Goal: Task Accomplishment & Management: Manage account settings

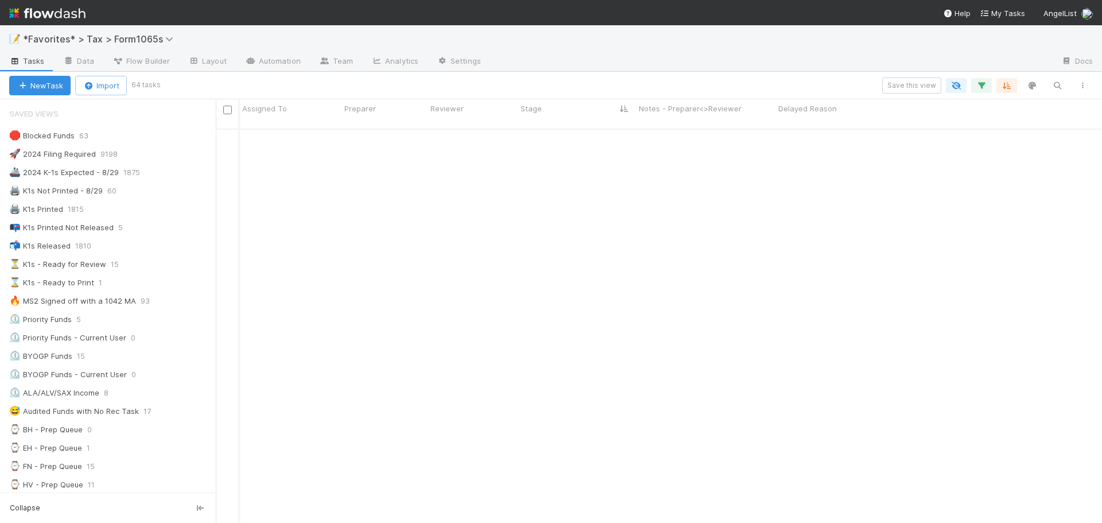
scroll to position [395, 877]
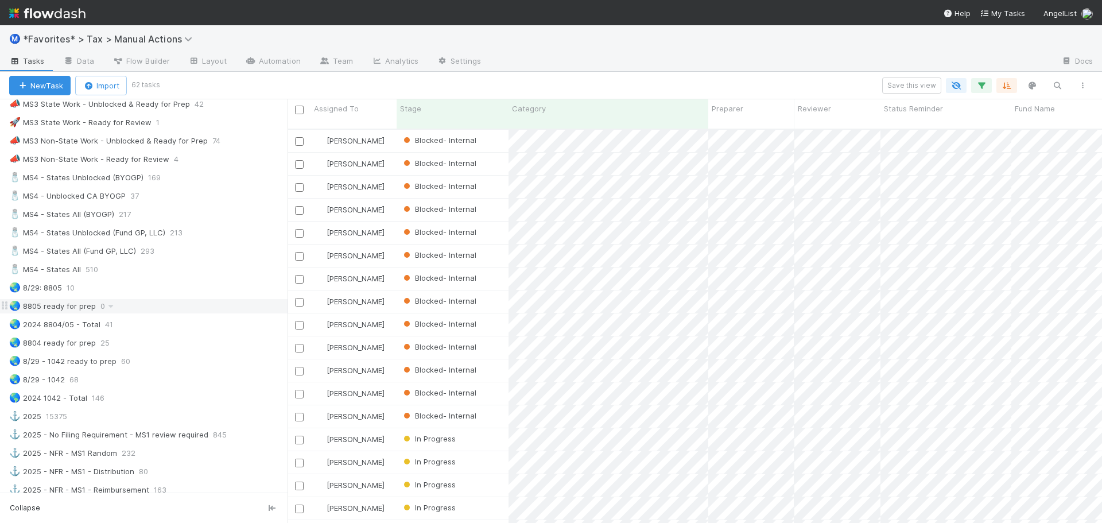
scroll to position [746, 0]
click at [190, 182] on div "🧂 MS4 - States Unblocked (BYOGP) 169" at bounding box center [148, 179] width 278 height 14
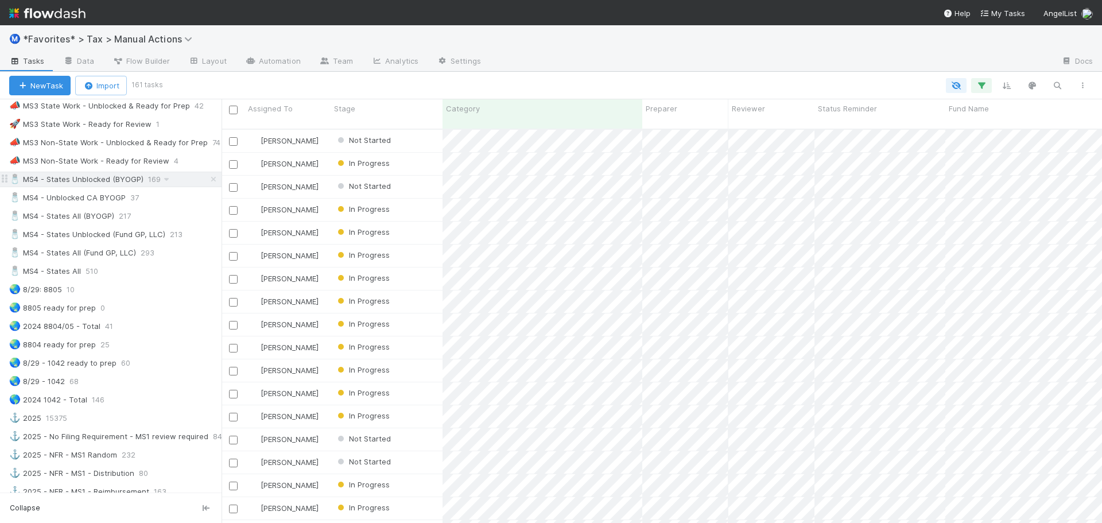
scroll to position [395, 871]
drag, startPoint x: 288, startPoint y: 180, endPoint x: 221, endPoint y: 178, distance: 66.6
click at [221, 178] on div at bounding box center [221, 310] width 1 height 423
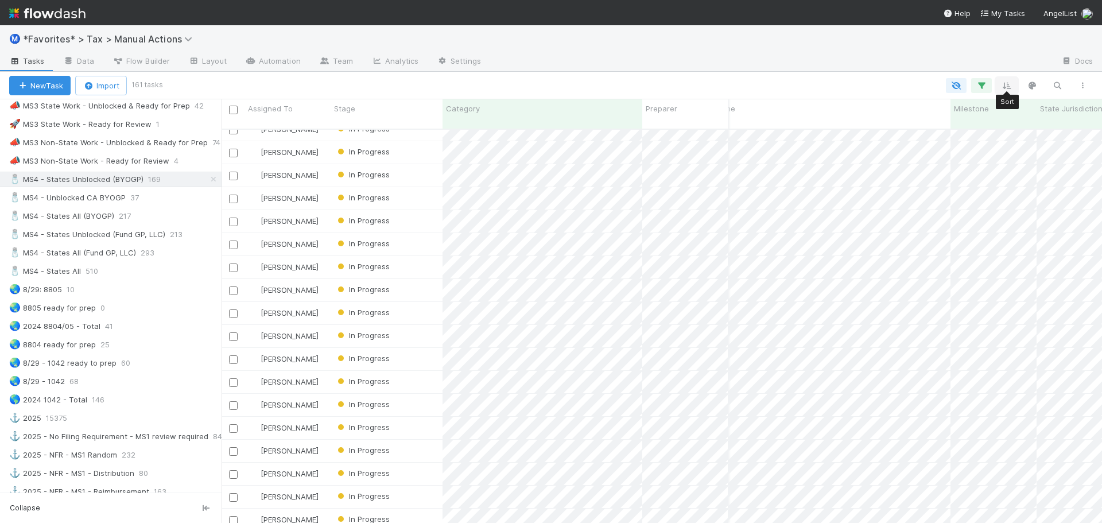
click at [1012, 85] on button "button" at bounding box center [1006, 85] width 21 height 15
click at [853, 59] on div "Sort by" at bounding box center [551, 261] width 1102 height 523
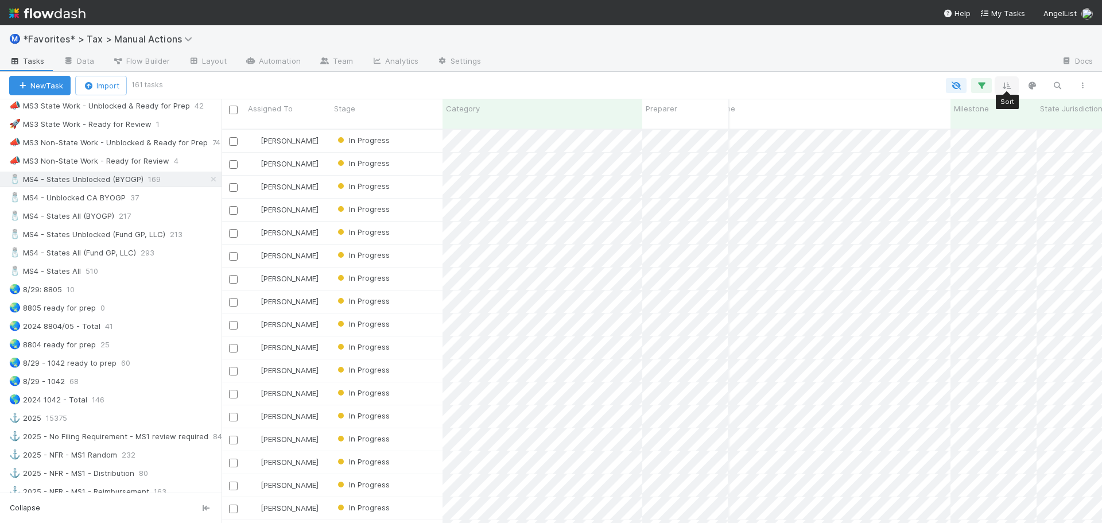
click at [1006, 85] on icon "button" at bounding box center [1006, 85] width 11 height 10
click at [840, 118] on button "Sort by" at bounding box center [879, 119] width 247 height 17
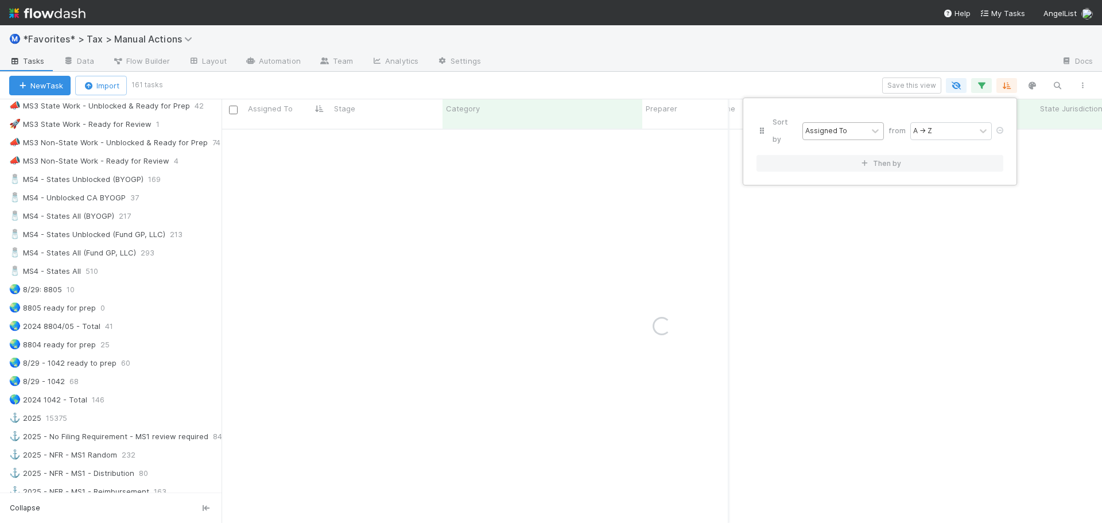
click at [816, 126] on div "Assigned To" at bounding box center [826, 131] width 42 height 10
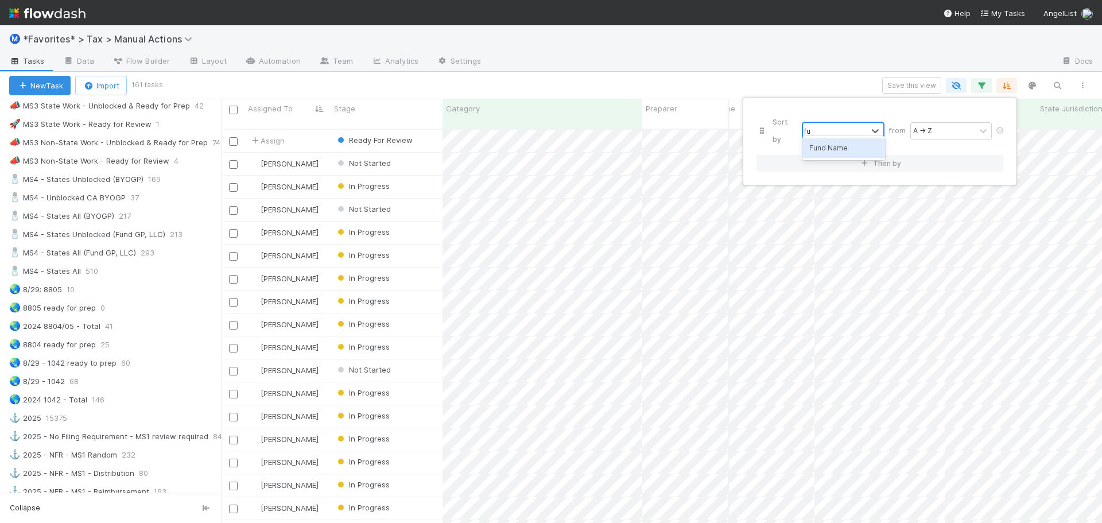
type input "fun"
click at [838, 155] on button "Then by" at bounding box center [879, 163] width 247 height 17
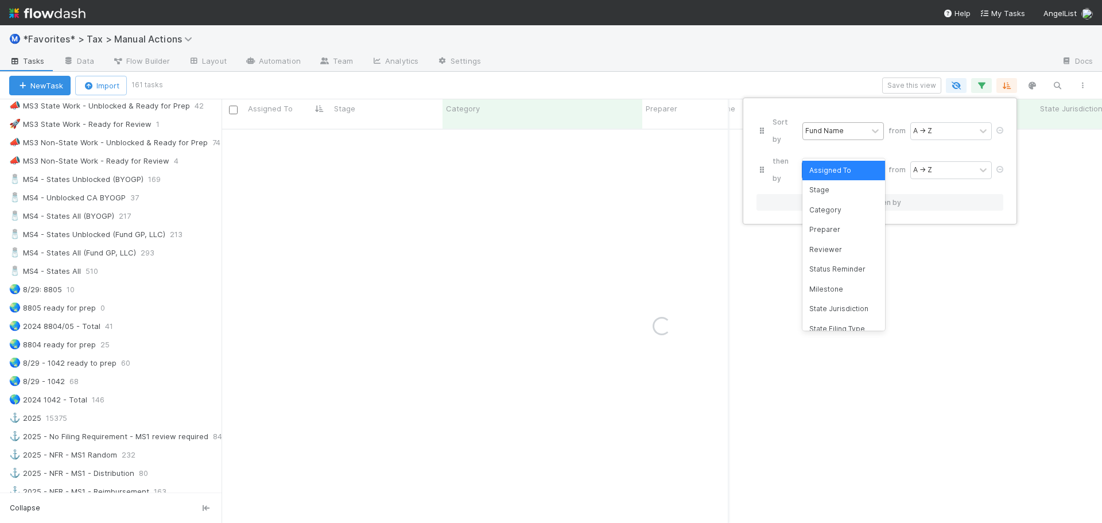
click at [823, 162] on div "Assigned To" at bounding box center [835, 170] width 64 height 17
type input "jur"
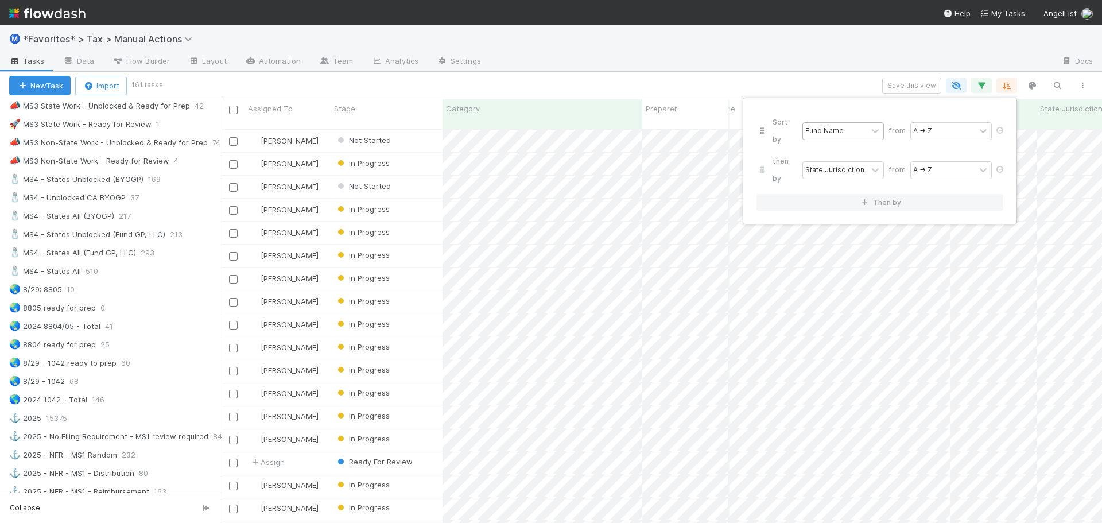
click at [827, 60] on div "Sort by Fund Name from A → Z then by State Jurisdiction from A → Z Then by" at bounding box center [551, 261] width 1102 height 523
click at [918, 85] on button "Save this view" at bounding box center [911, 85] width 59 height 16
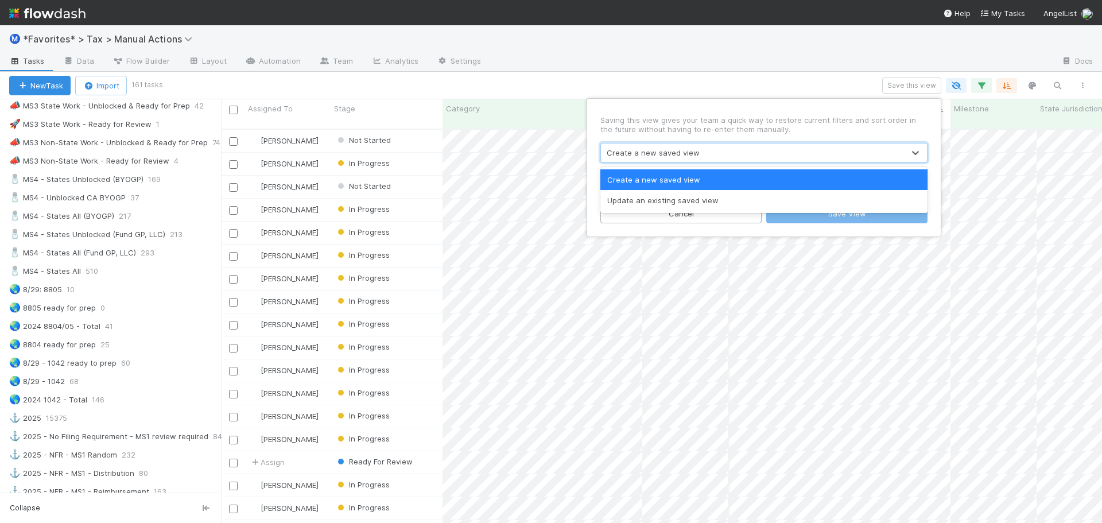
click at [667, 158] on div "Create a new saved view" at bounding box center [752, 152] width 303 height 18
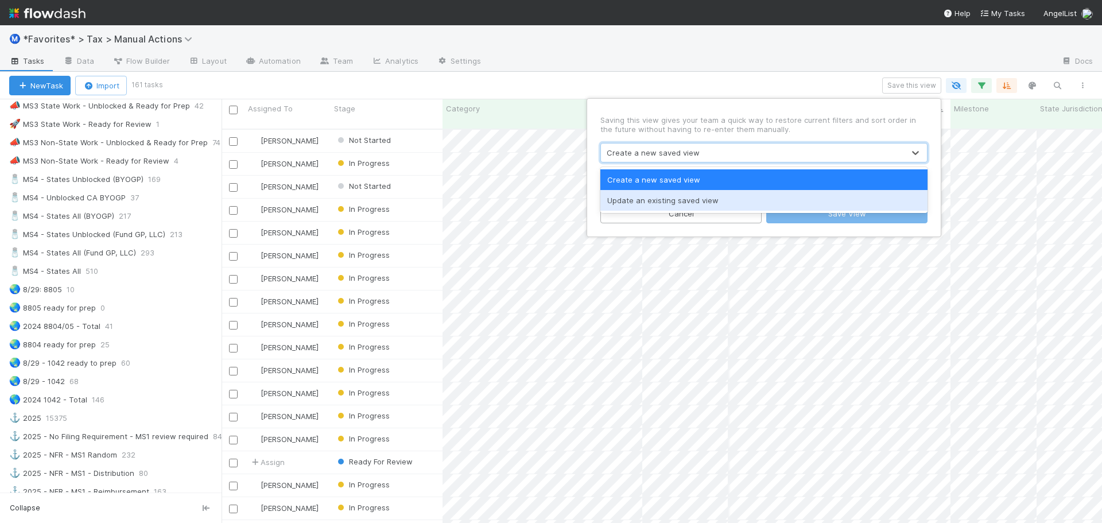
click at [655, 197] on div "Update an existing saved view" at bounding box center [763, 200] width 327 height 21
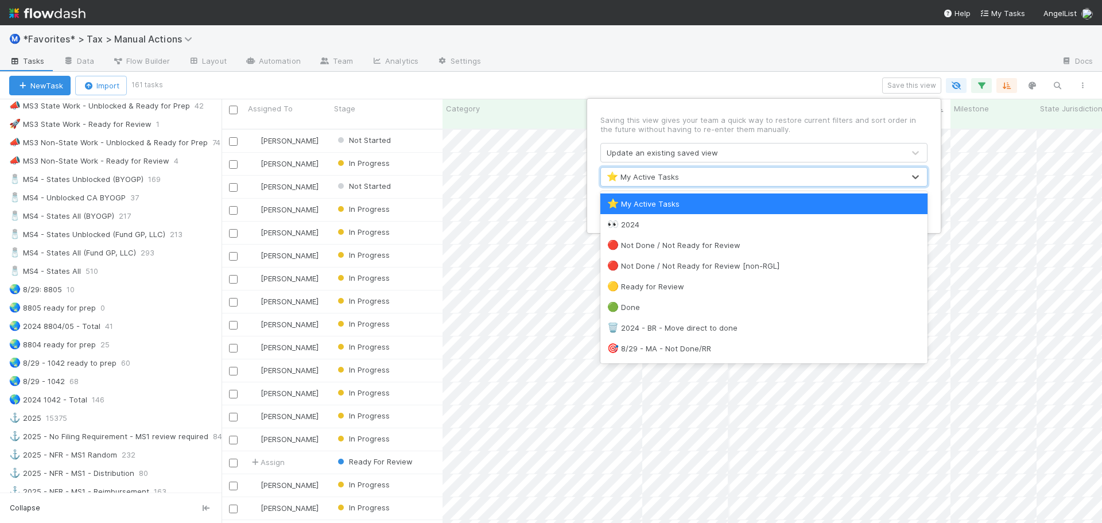
click at [659, 185] on div "⭐ My Active Tasks" at bounding box center [752, 177] width 303 height 18
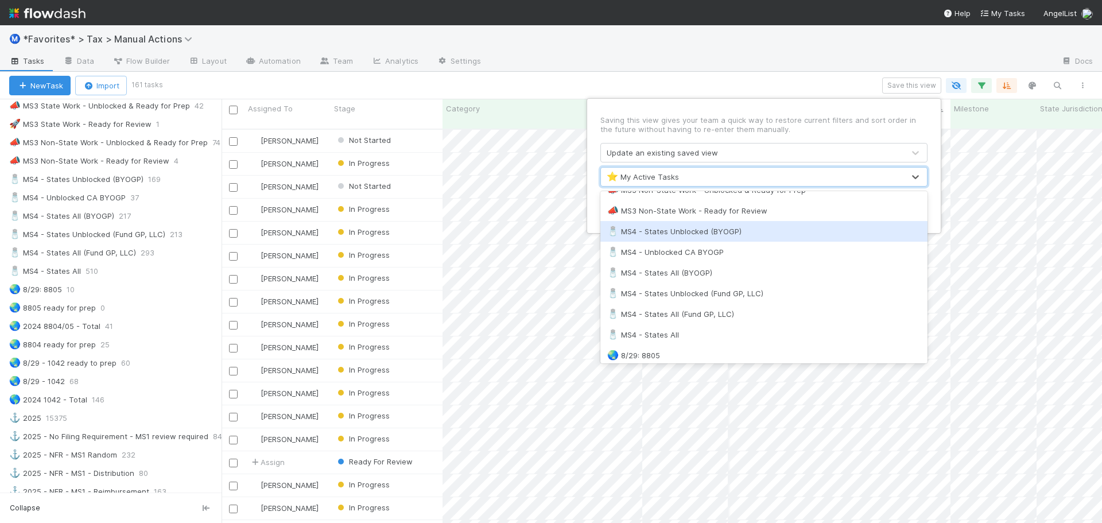
click at [694, 236] on div "🧂 MS4 - States Unblocked (BYOGP)" at bounding box center [763, 230] width 313 height 11
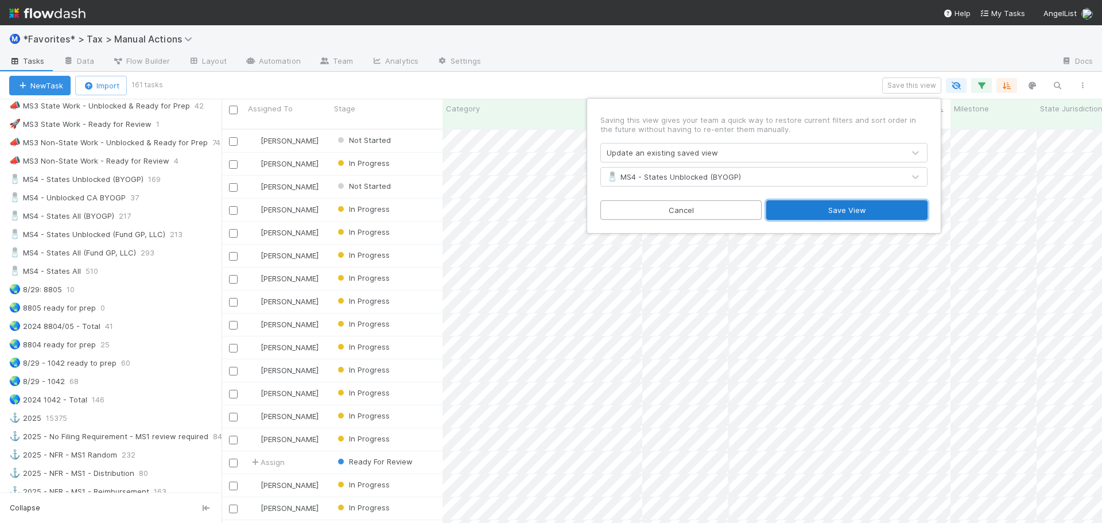
click at [817, 208] on button "Save View" at bounding box center [846, 210] width 161 height 20
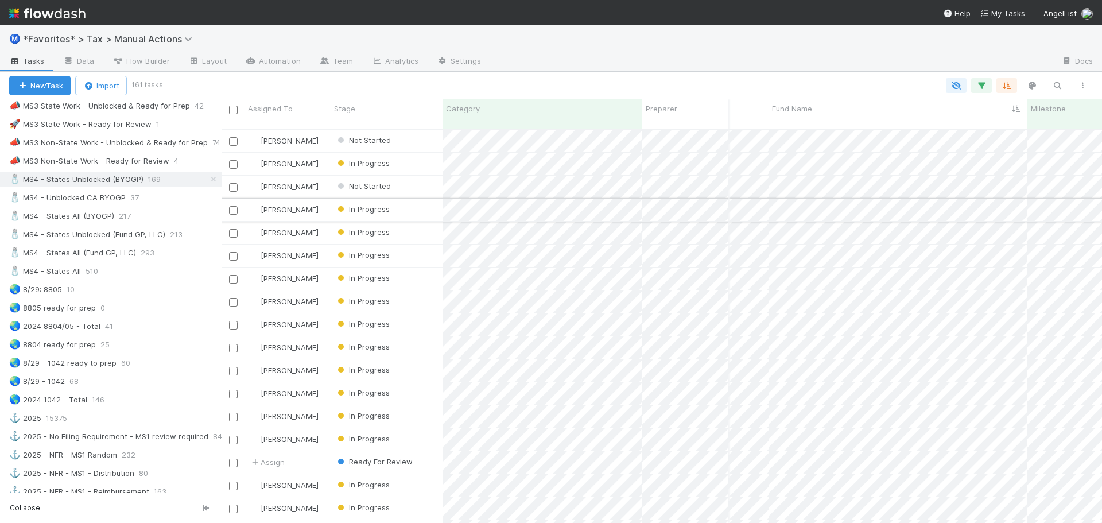
scroll to position [0, 196]
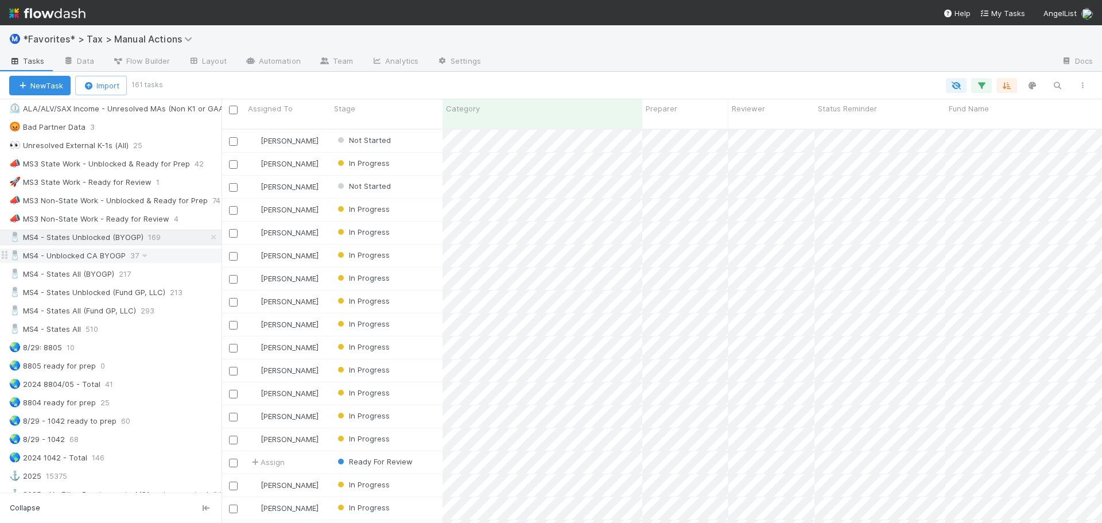
scroll to position [688, 0]
click at [159, 182] on icon at bounding box center [164, 181] width 11 height 7
click at [119, 176] on div "View Settings Default for everyone Rename this view Delete this view" at bounding box center [551, 261] width 1102 height 523
click at [119, 176] on div "🚀 MS3 State Work - Ready for Review" at bounding box center [80, 181] width 142 height 14
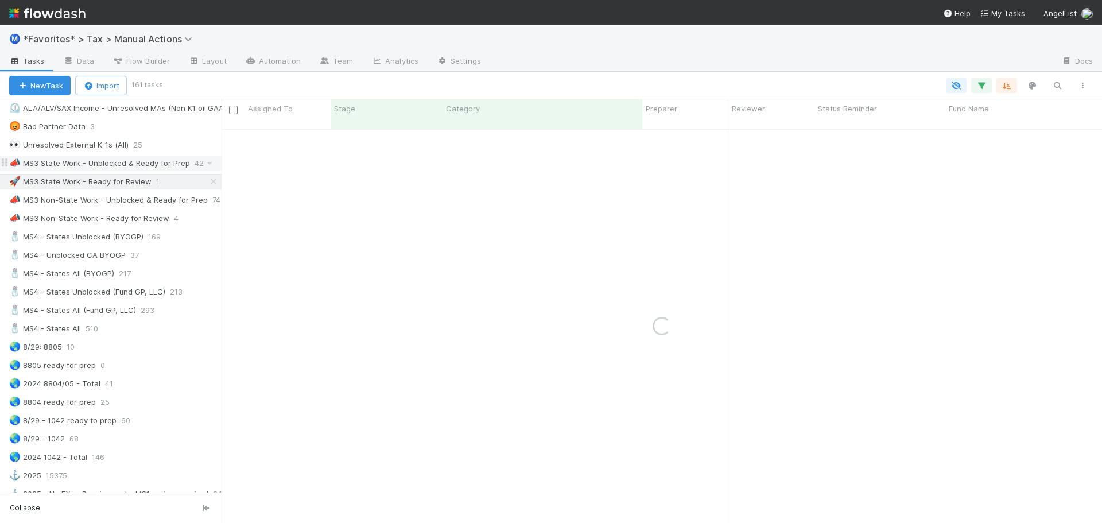
click at [120, 163] on div "📣 MS3 State Work - Unblocked & Ready for Prep" at bounding box center [99, 163] width 181 height 14
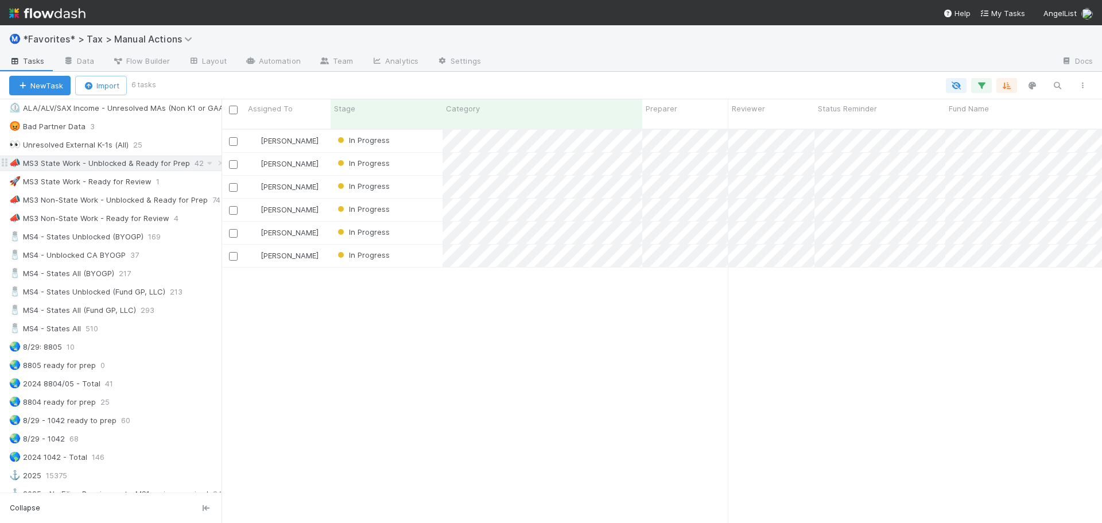
scroll to position [395, 871]
click at [182, 239] on div "🧂 MS4 - States Unblocked (BYOGP) 169" at bounding box center [115, 236] width 212 height 14
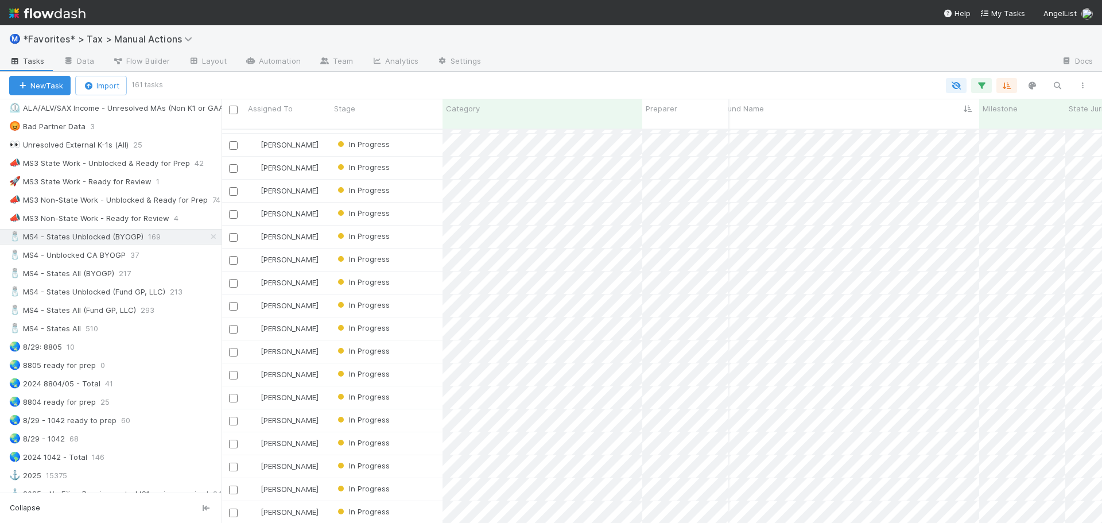
scroll to position [0, 224]
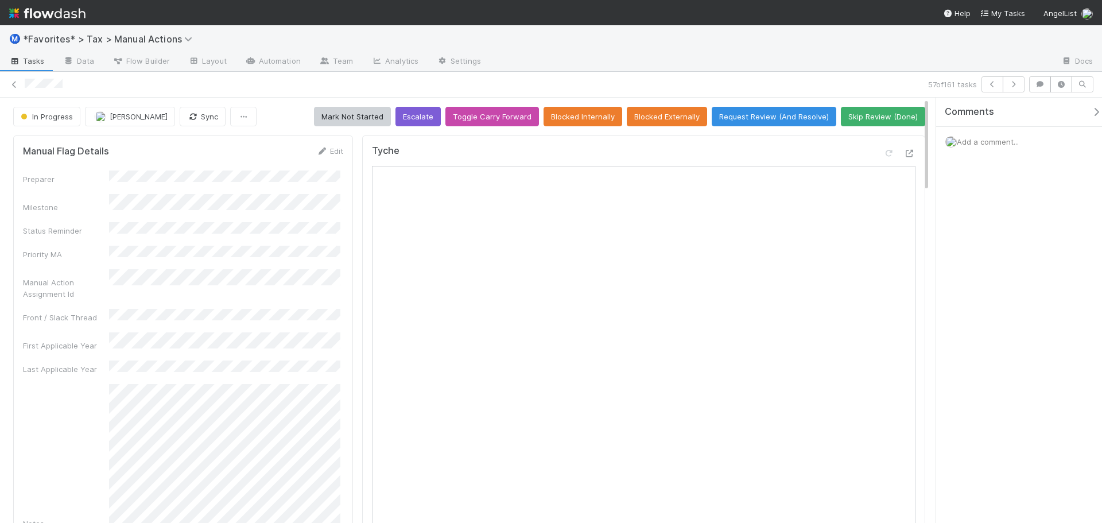
click at [906, 153] on div "Tyche Open in New Tab" at bounding box center [643, 443] width 563 height 617
click at [893, 157] on div at bounding box center [899, 155] width 32 height 16
click at [904, 150] on icon at bounding box center [909, 153] width 11 height 7
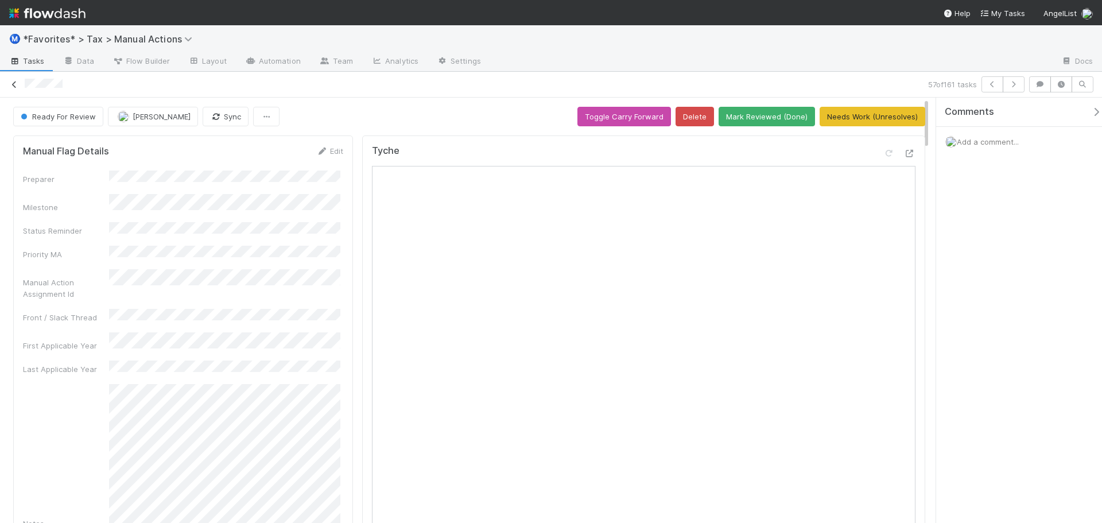
click at [15, 83] on icon at bounding box center [14, 84] width 11 height 7
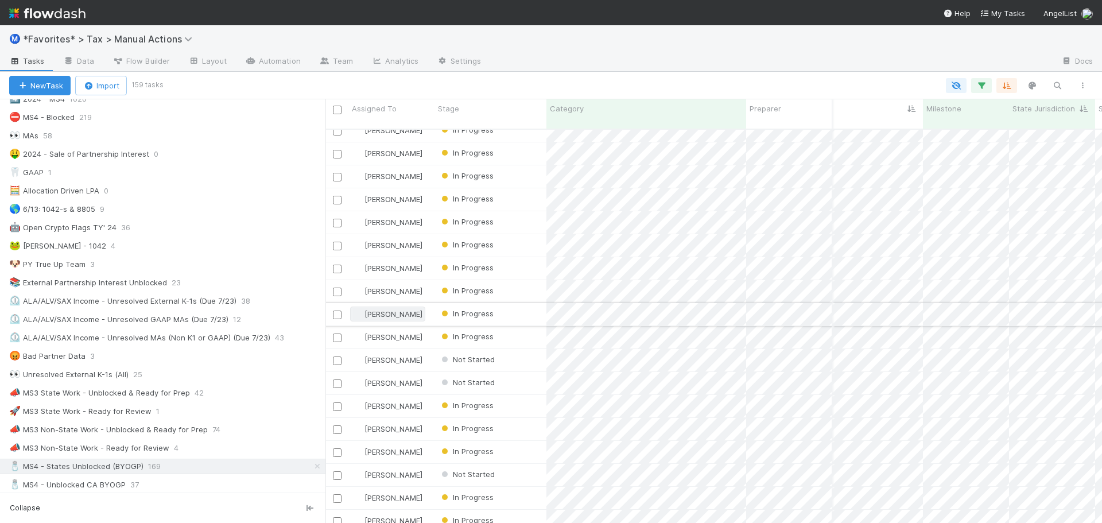
scroll to position [395, 768]
drag, startPoint x: 223, startPoint y: 291, endPoint x: 325, endPoint y: 295, distance: 102.8
click at [325, 295] on div at bounding box center [325, 310] width 1 height 423
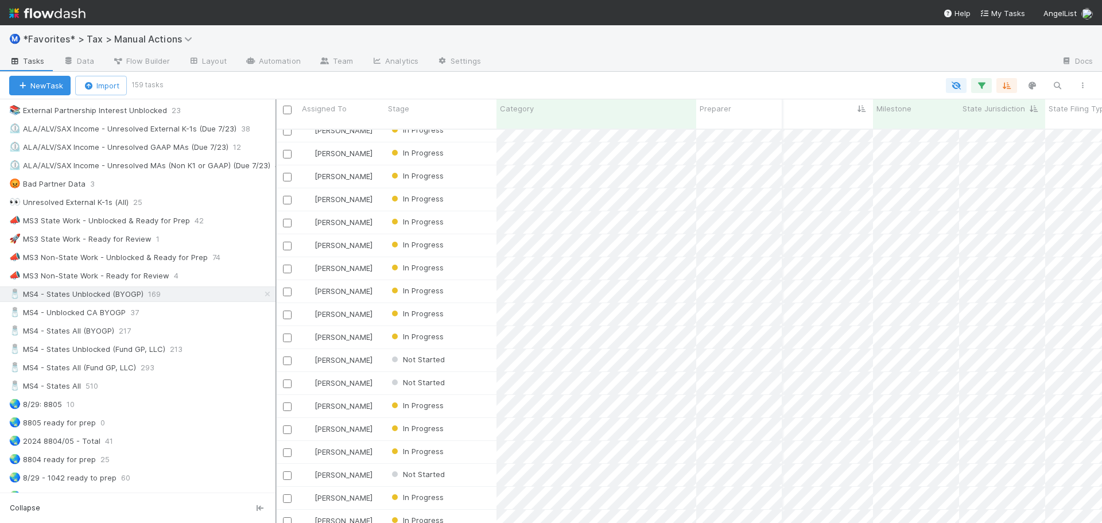
scroll to position [395, 818]
drag, startPoint x: 328, startPoint y: 250, endPoint x: 275, endPoint y: 246, distance: 52.3
click at [275, 246] on div at bounding box center [275, 310] width 1 height 423
click at [205, 310] on div "🧂 MS4 - Unblocked CA BYOGP 37" at bounding box center [142, 312] width 266 height 14
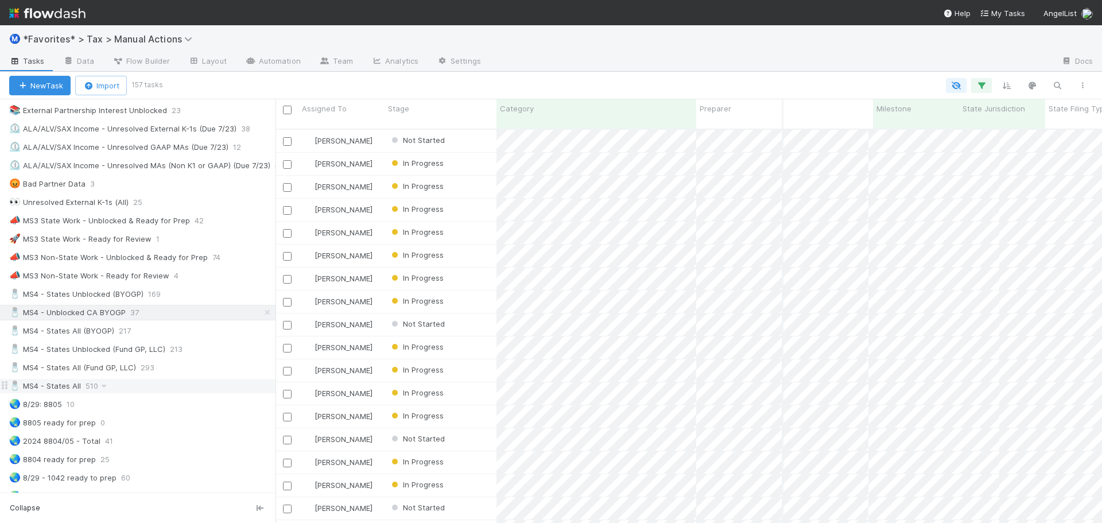
click at [122, 386] on div "🧂 MS4 - States All 510" at bounding box center [142, 386] width 266 height 14
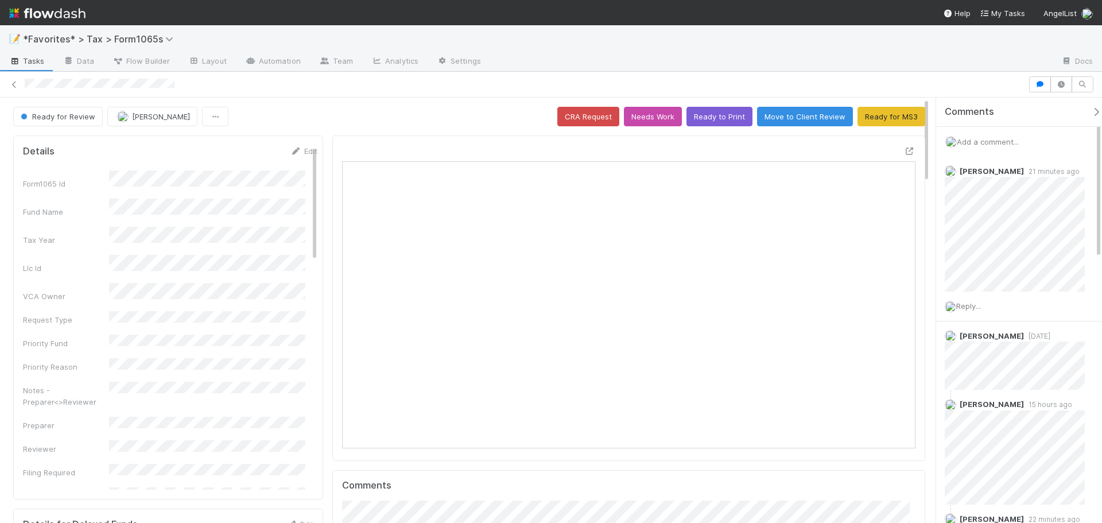
scroll to position [224, 559]
click at [12, 84] on icon at bounding box center [14, 84] width 11 height 7
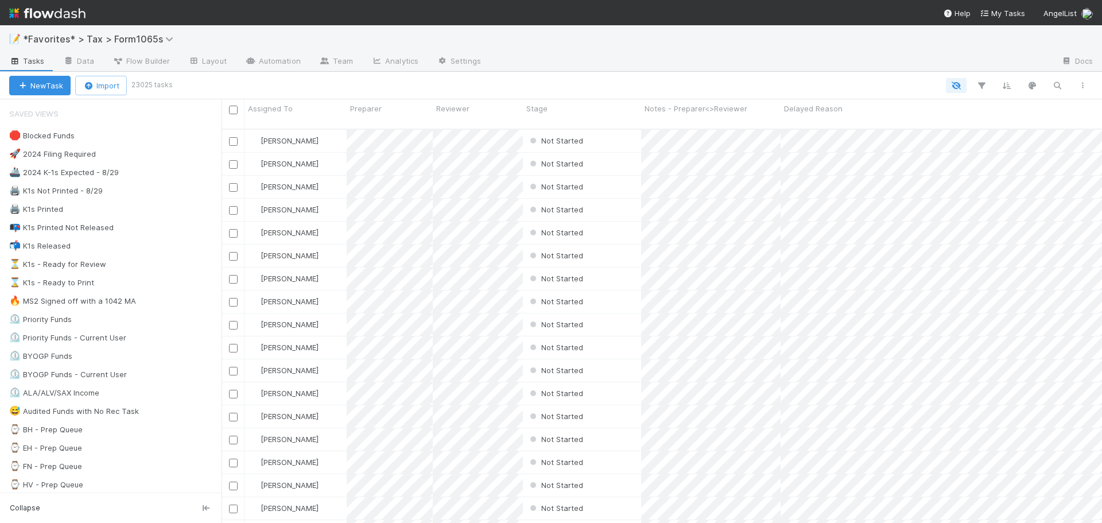
scroll to position [395, 871]
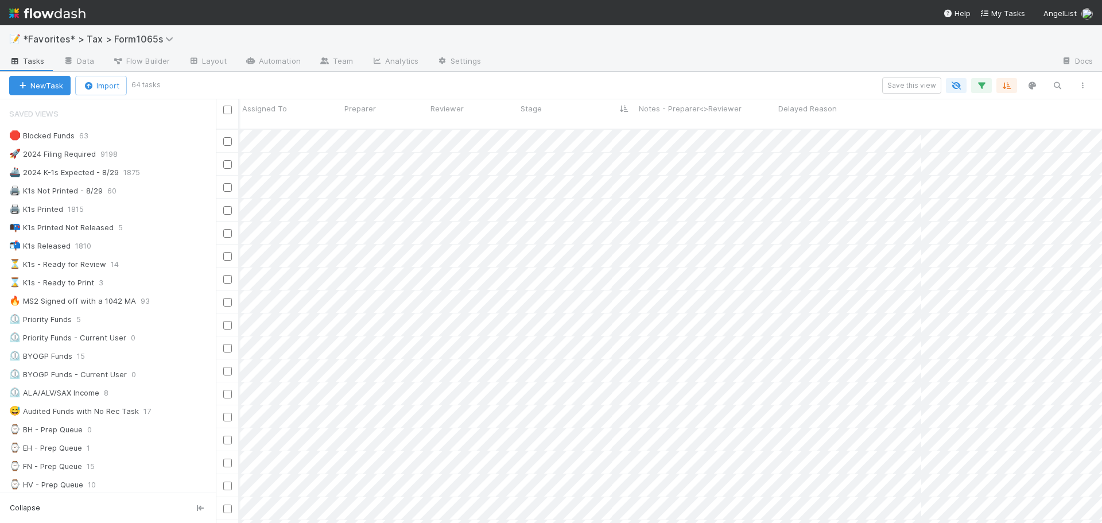
scroll to position [395, 877]
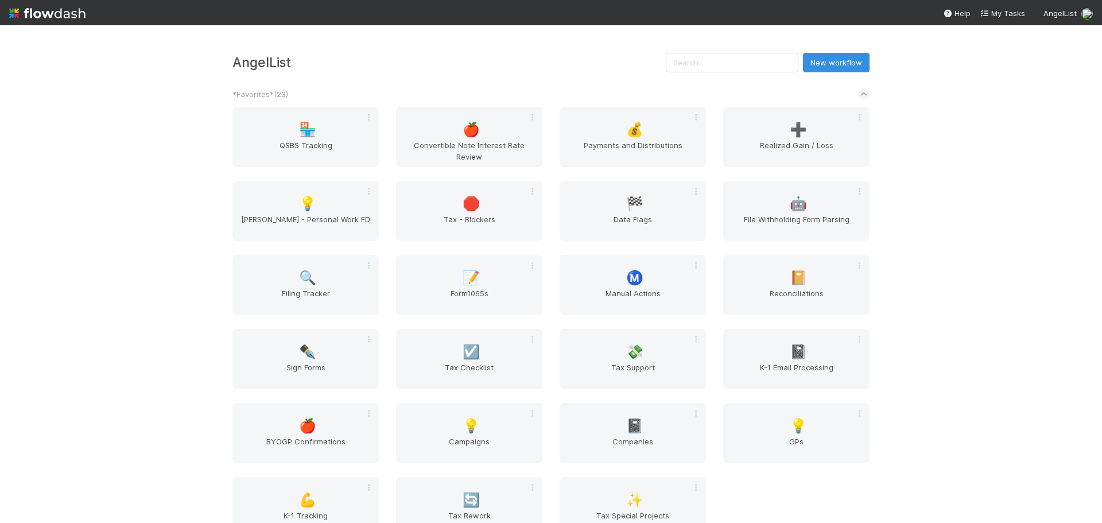
click at [302, 395] on div "🏪 QSBS Tracking 🍎 Convertible Note Interest Rate Review 💰 Payments and Distribu…" at bounding box center [551, 329] width 654 height 444
click at [306, 370] on span "Sign Forms" at bounding box center [305, 372] width 137 height 23
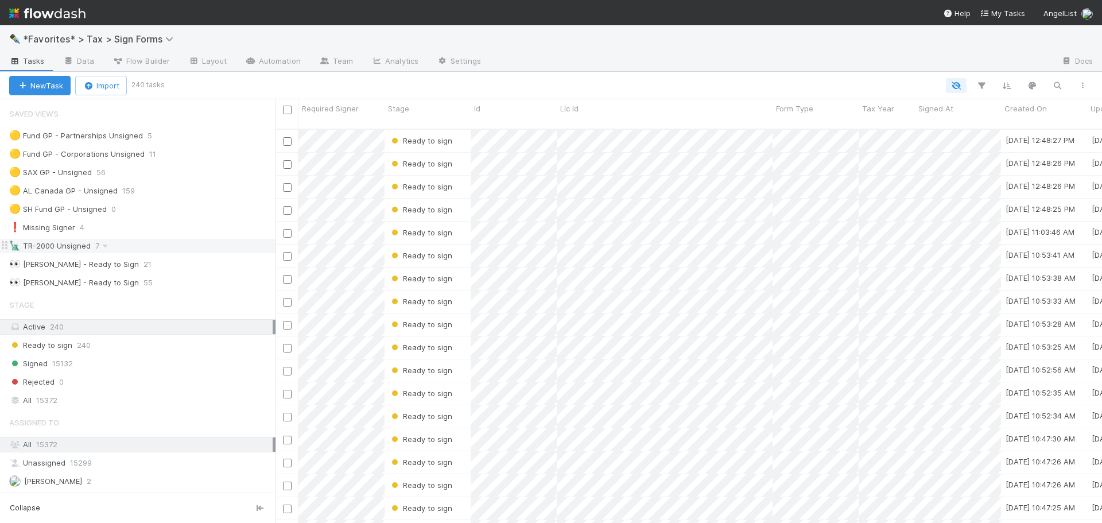
scroll to position [395, 818]
click at [180, 193] on div "🟡 AL Canada GP - Unsigned 159" at bounding box center [142, 191] width 266 height 14
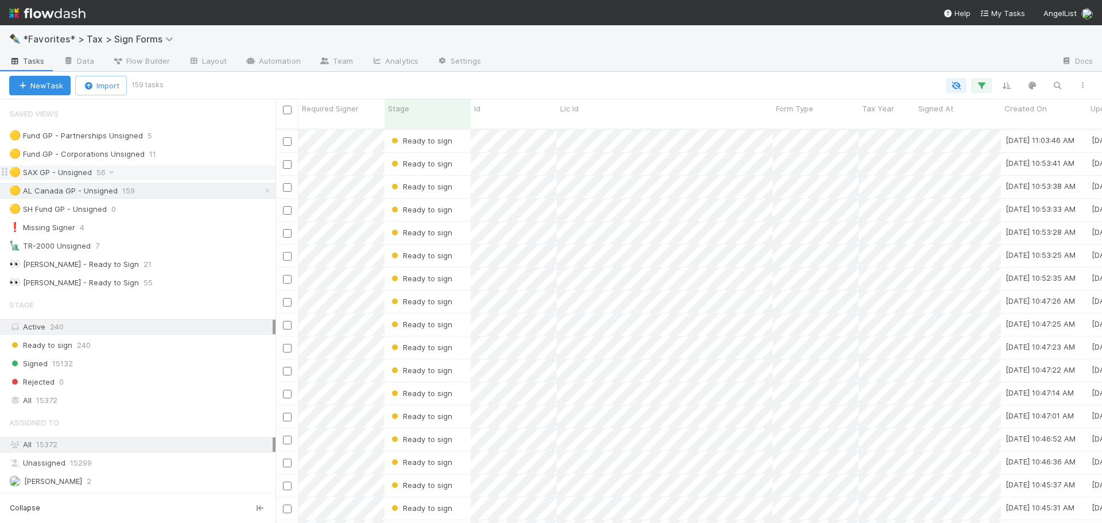
click at [179, 173] on div "🟡 SAX GP - Unsigned 56" at bounding box center [142, 172] width 266 height 14
click at [70, 373] on div "Ready to sign 240 Signed 15132 Rejected 0" at bounding box center [137, 363] width 275 height 52
click at [71, 369] on span "15132" at bounding box center [62, 363] width 21 height 14
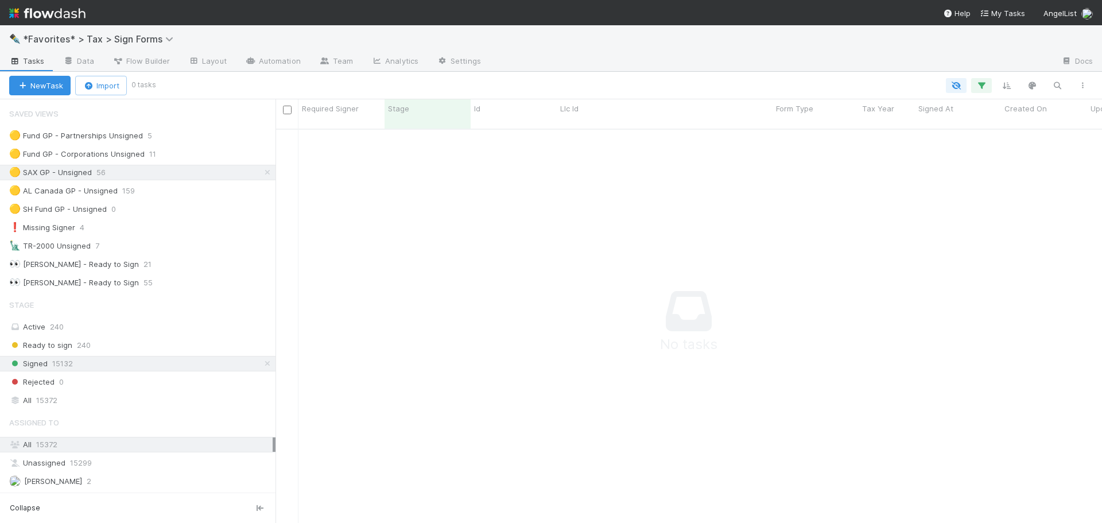
scroll to position [386, 818]
click at [262, 173] on icon at bounding box center [267, 172] width 11 height 7
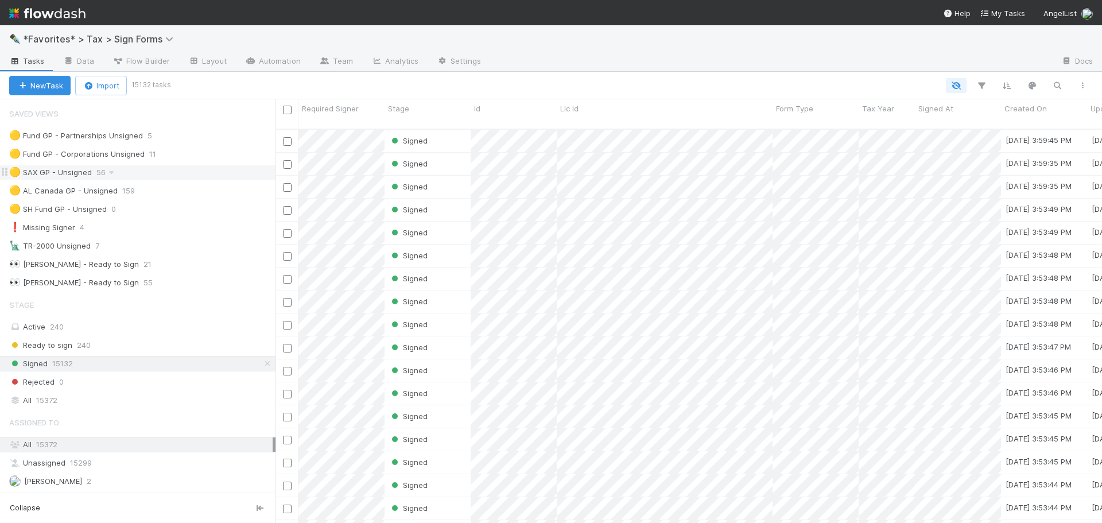
scroll to position [395, 818]
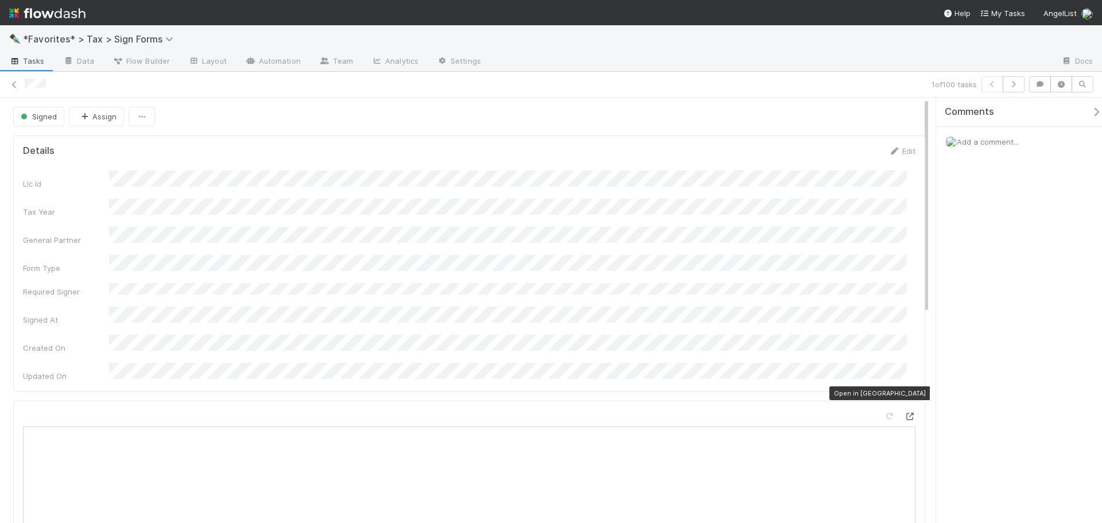
click at [904, 412] on icon at bounding box center [909, 415] width 11 height 7
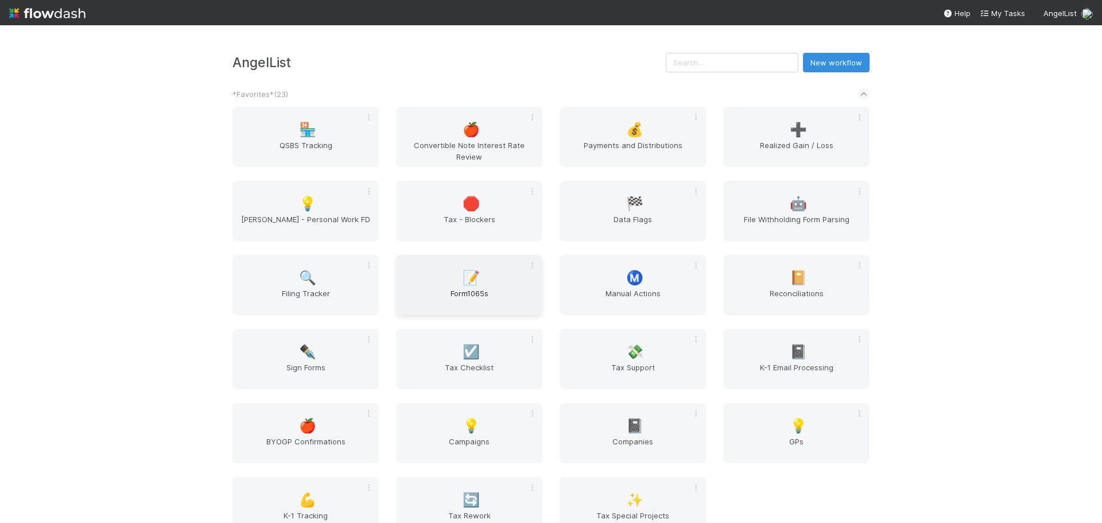
click at [485, 287] on div "📝 Form1065s" at bounding box center [469, 285] width 146 height 60
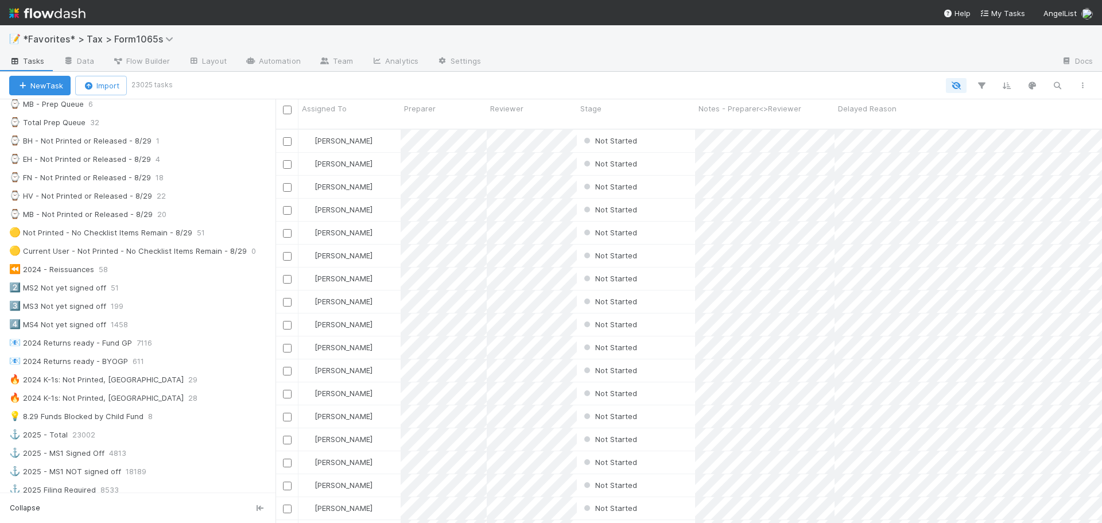
scroll to position [402, 0]
click at [466, 27] on div "📝 *Favorites* > Tax > Form1065s" at bounding box center [551, 39] width 1102 height 28
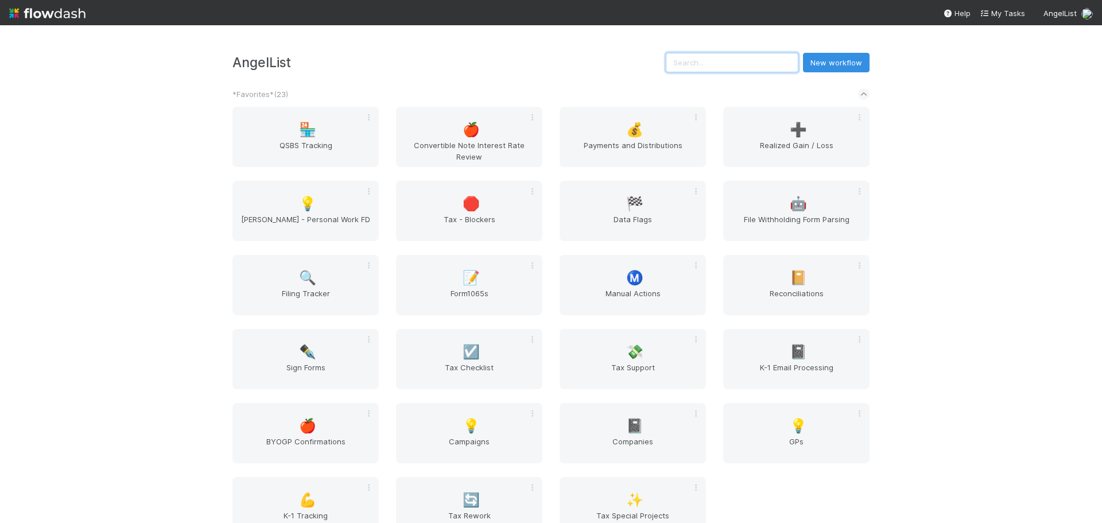
click at [780, 67] on input "text" at bounding box center [732, 63] width 133 height 20
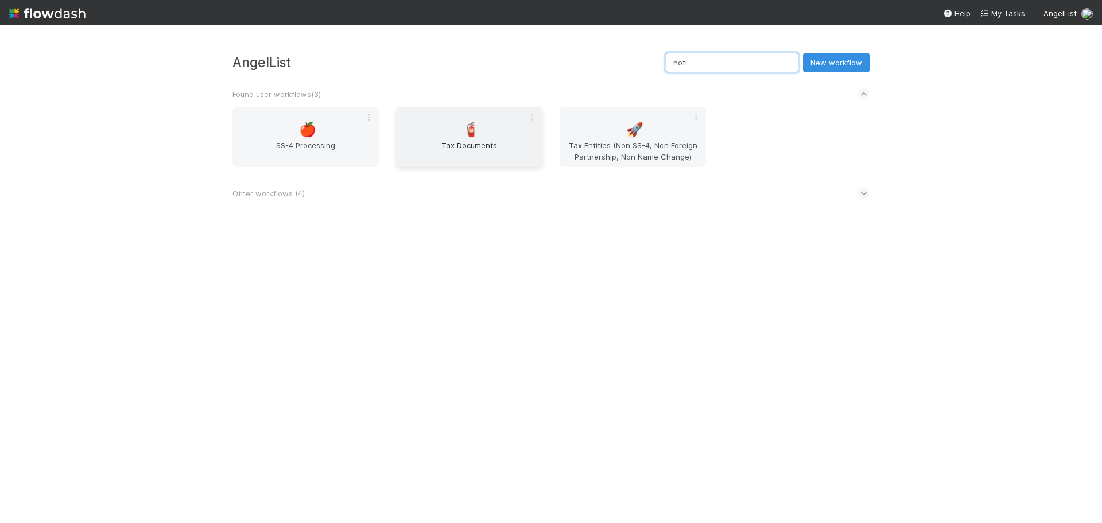
type input "noti"
click at [460, 140] on span "Tax Documents" at bounding box center [468, 150] width 137 height 23
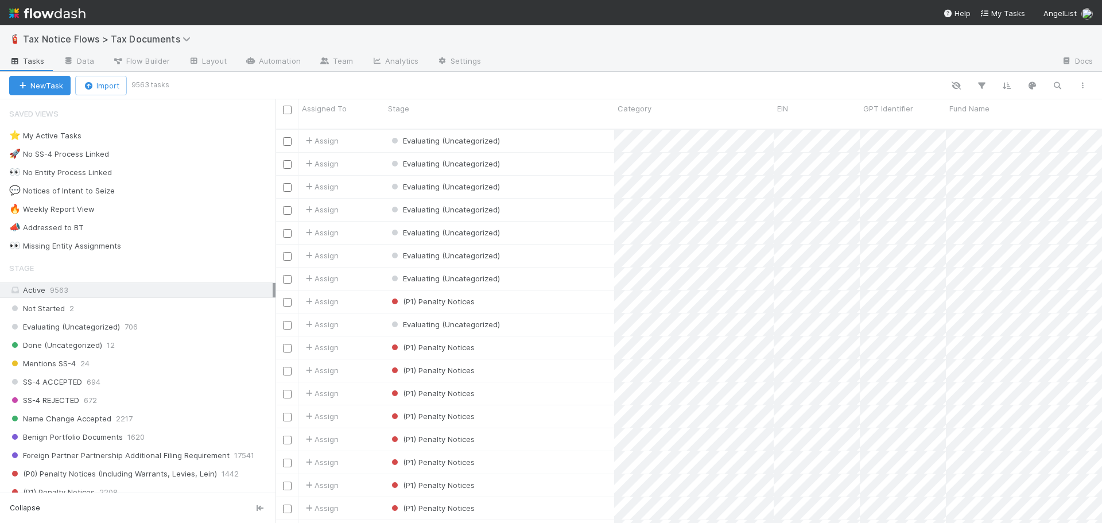
scroll to position [395, 818]
click at [598, 73] on div "New Task Import 9563 tasks" at bounding box center [551, 86] width 1102 height 28
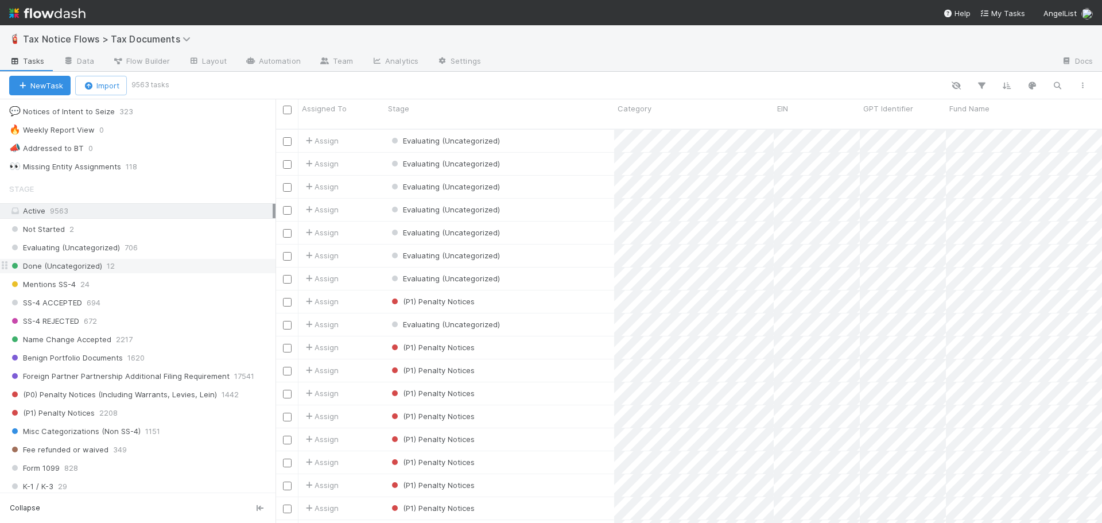
scroll to position [0, 0]
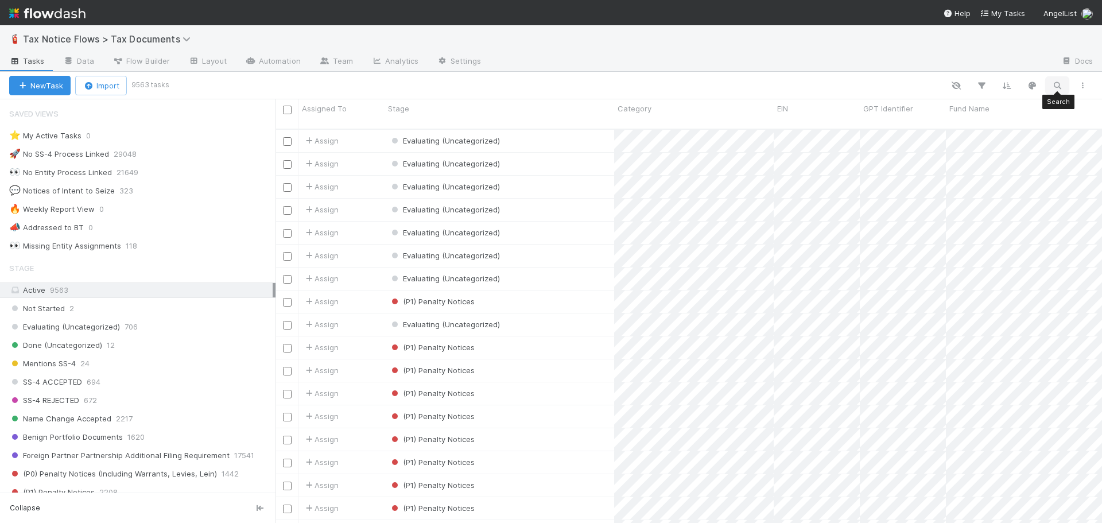
click at [1054, 87] on icon "button" at bounding box center [1056, 85] width 11 height 10
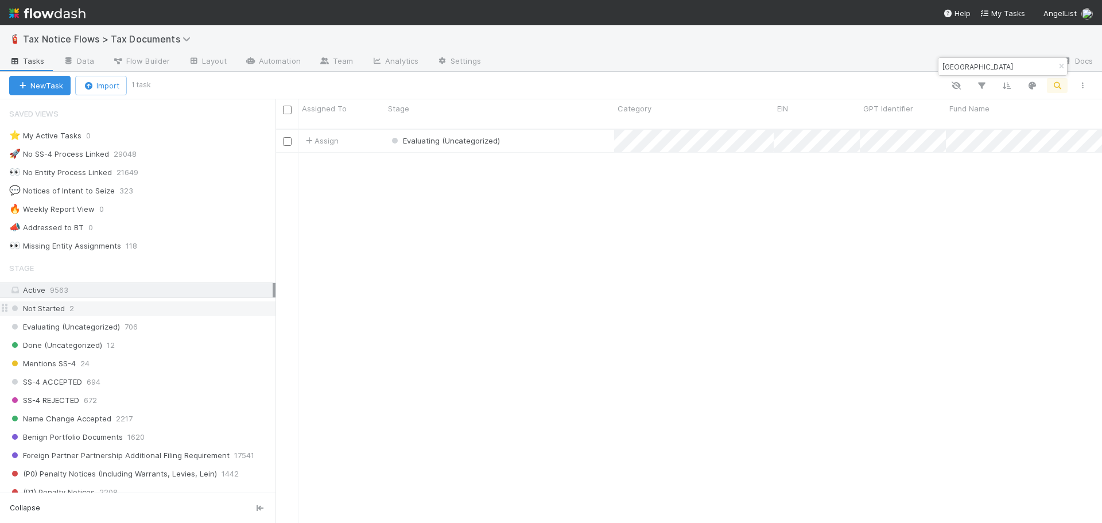
scroll to position [395, 818]
type input "[GEOGRAPHIC_DATA]"
click at [542, 130] on div "Evaluating (Uncategorized)" at bounding box center [498, 141] width 229 height 22
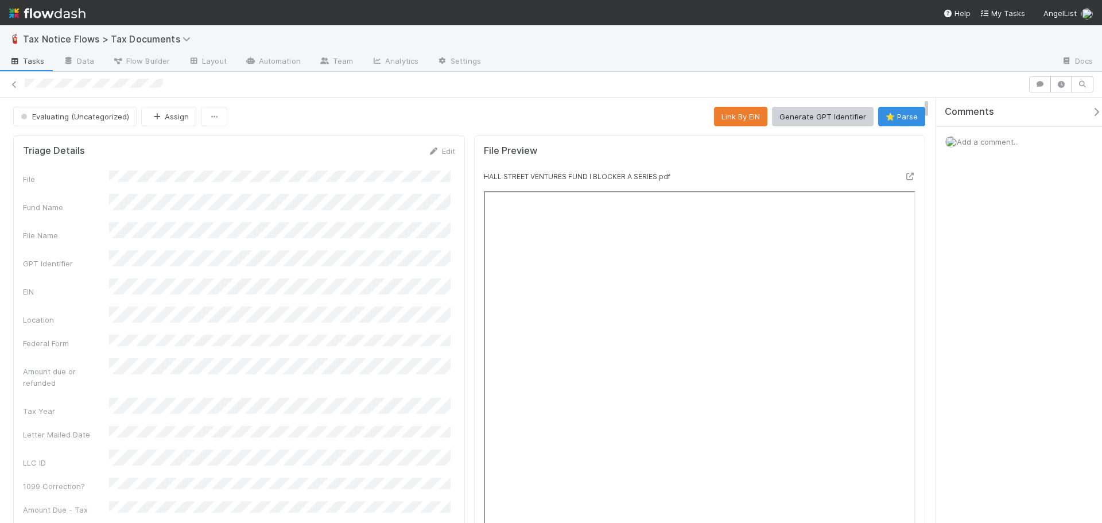
drag, startPoint x: 925, startPoint y: 118, endPoint x: 918, endPoint y: 59, distance: 59.6
click at [918, 59] on div "🧯 Tax Notice Flows > Tax Documents Tasks Data Flow Builder Layout Automation Te…" at bounding box center [551, 273] width 1102 height 497
click at [901, 46] on div "🧯 Tax Notice Flows > Tax Documents" at bounding box center [551, 39] width 1102 height 28
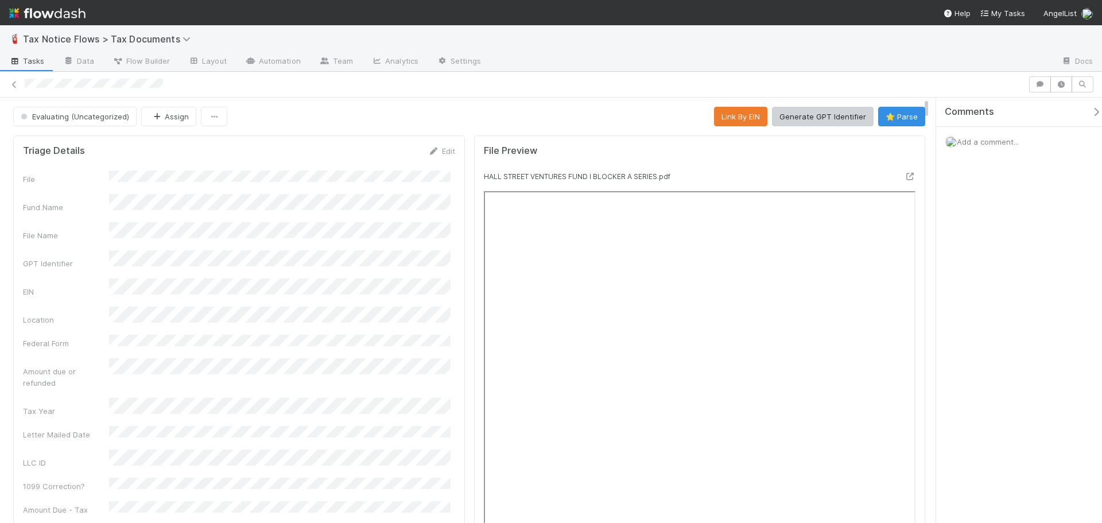
click at [901, 46] on div "🧯 Tax Notice Flows > Tax Documents" at bounding box center [551, 39] width 1102 height 28
click at [27, 9] on img at bounding box center [47, 13] width 76 height 20
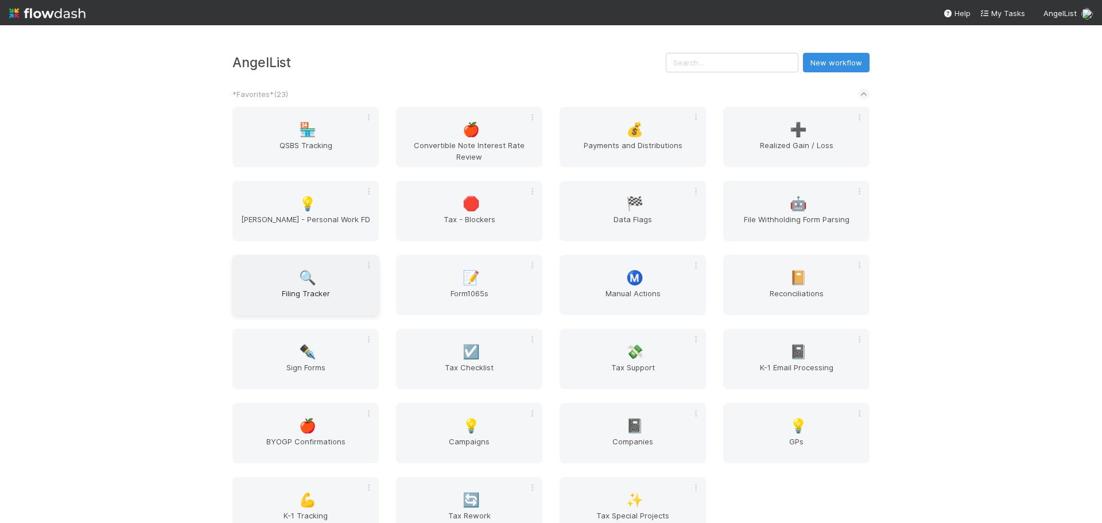
click at [282, 279] on div "🔍 Filing Tracker" at bounding box center [305, 285] width 146 height 60
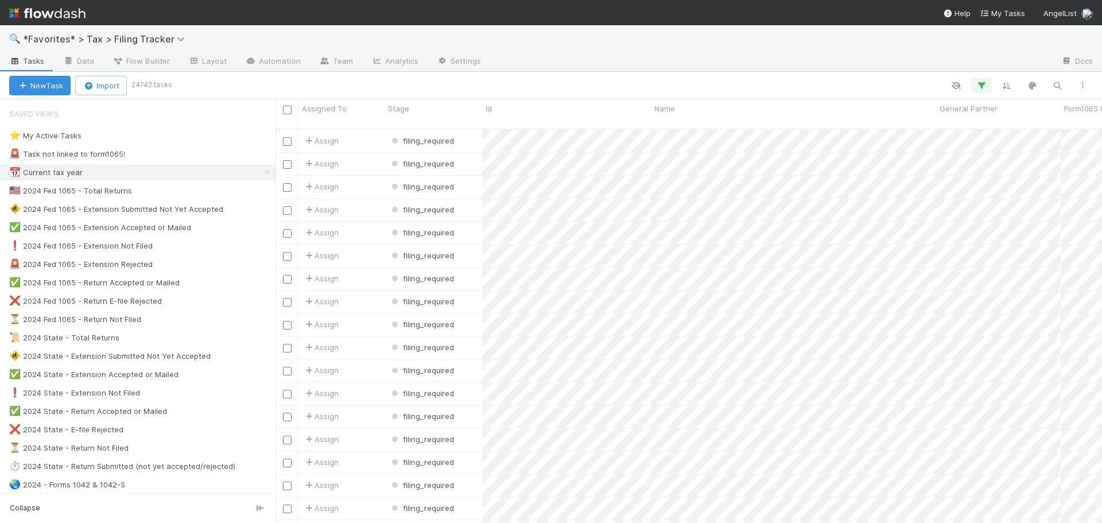
scroll to position [395, 818]
click at [167, 323] on link at bounding box center [168, 318] width 11 height 9
click at [96, 320] on div "View Settings Default for everyone Rename this view Delete this view" at bounding box center [551, 261] width 1102 height 523
click at [98, 319] on div "⏳ 2024 Fed 1065 - Return Not Filed" at bounding box center [75, 319] width 132 height 14
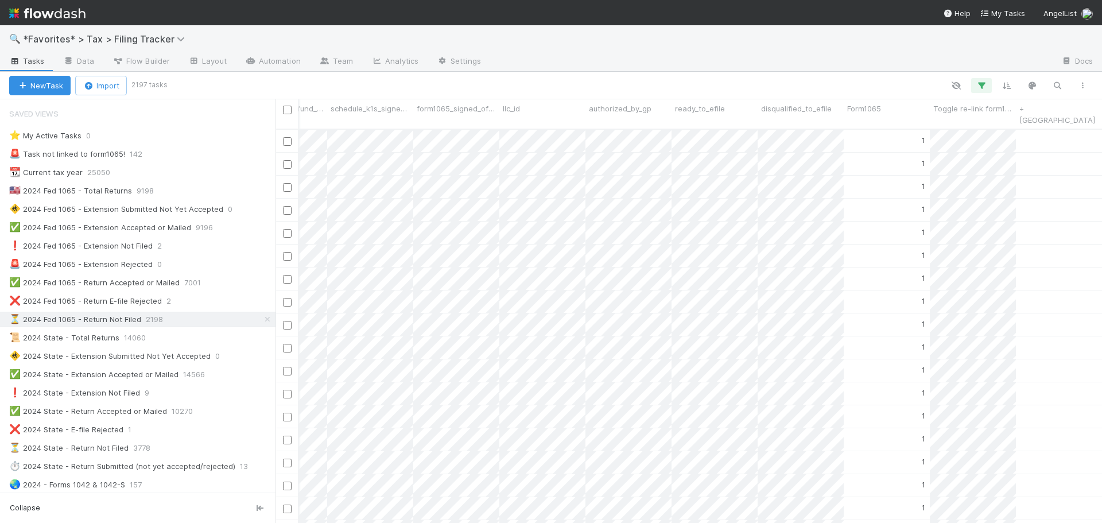
click at [874, 45] on div "🔍 *Favorites* > Tax > Filing Tracker" at bounding box center [551, 39] width 1102 height 28
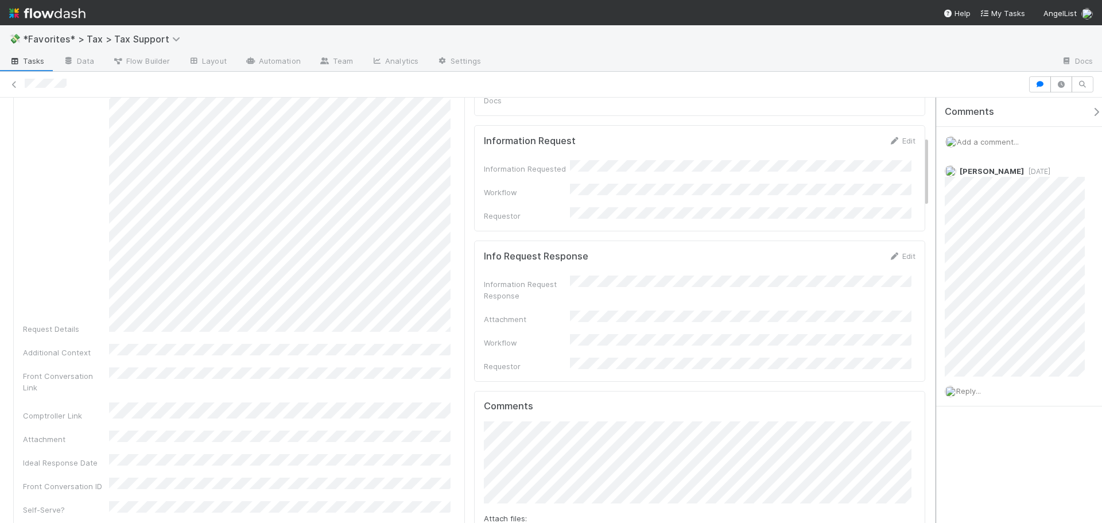
scroll to position [229, 0]
